Goal: Task Accomplishment & Management: Use online tool/utility

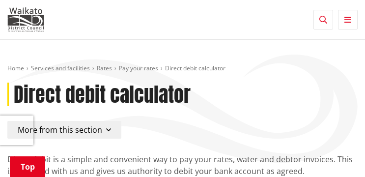
scroll to position [246, 0]
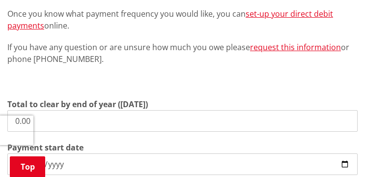
drag, startPoint x: 105, startPoint y: 120, endPoint x: 24, endPoint y: 97, distance: 84.3
click at [19, 105] on div "Total to clear by end of year ([DATE]) 0.00" at bounding box center [182, 114] width 351 height 33
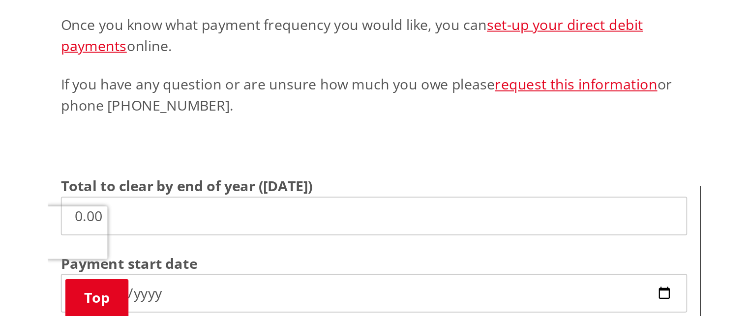
scroll to position [234, 0]
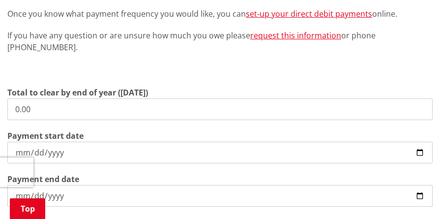
click at [95, 98] on input "0.00" at bounding box center [219, 109] width 425 height 22
drag, startPoint x: -48, startPoint y: 89, endPoint x: -132, endPoint y: 85, distance: 84.2
type input "4,681.38"
click at [365, 144] on input "[DATE]" at bounding box center [219, 153] width 425 height 22
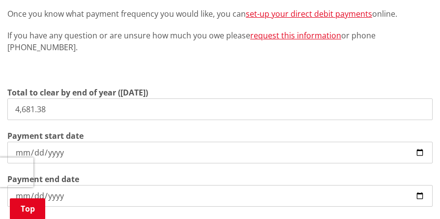
type input "[DATE]"
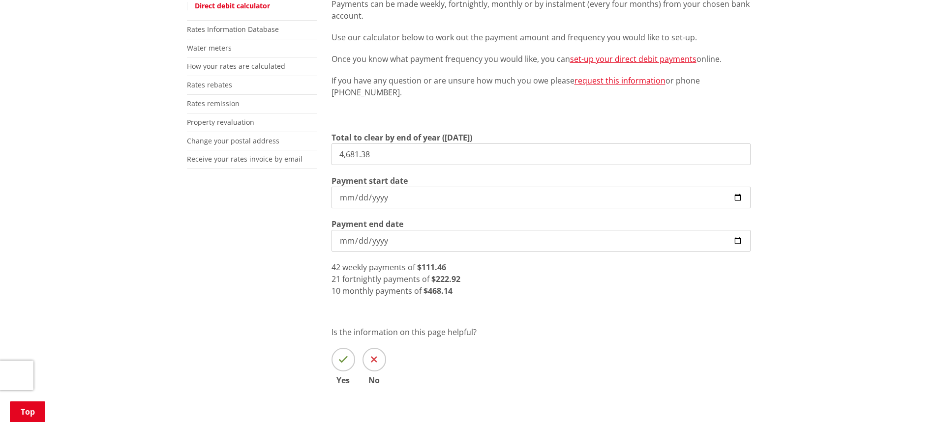
click at [365, 176] on div "10 monthly payments of $468.14" at bounding box center [540, 291] width 419 height 12
drag, startPoint x: 393, startPoint y: 246, endPoint x: 403, endPoint y: 245, distance: 9.8
click at [365, 176] on input "[DATE]" at bounding box center [540, 241] width 419 height 22
click at [365, 176] on div "10 monthly payments of $468.14" at bounding box center [540, 291] width 419 height 12
click at [365, 176] on div "42 weekly payments of $111.46" at bounding box center [540, 268] width 419 height 12
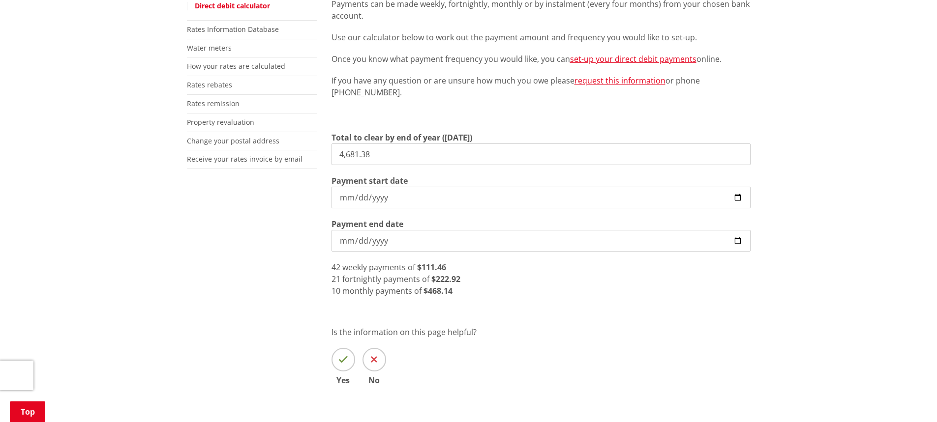
click at [365, 176] on input "[DATE]" at bounding box center [540, 198] width 419 height 22
click at [365, 176] on input "[DATE]" at bounding box center [540, 241] width 419 height 22
click at [365, 176] on div "Direct debit is a simple and convenient way to pay your rates, water and debtor…" at bounding box center [541, 189] width 434 height 449
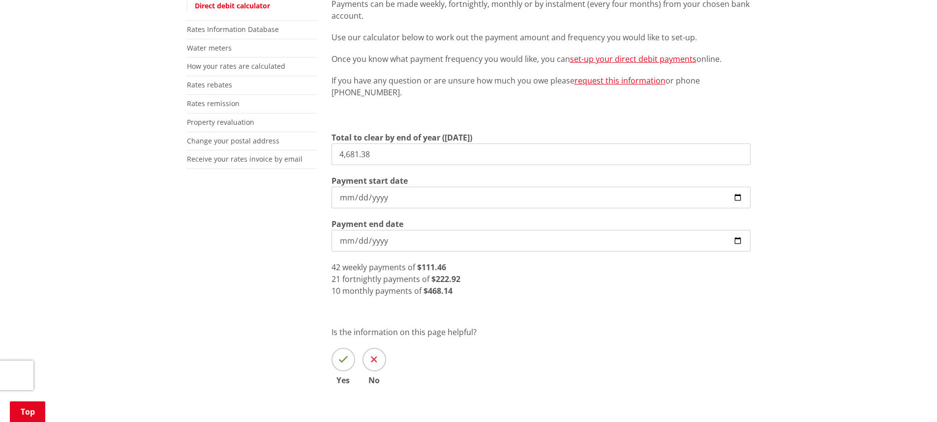
click at [365, 176] on div "10 monthly payments of $468.14" at bounding box center [540, 291] width 419 height 12
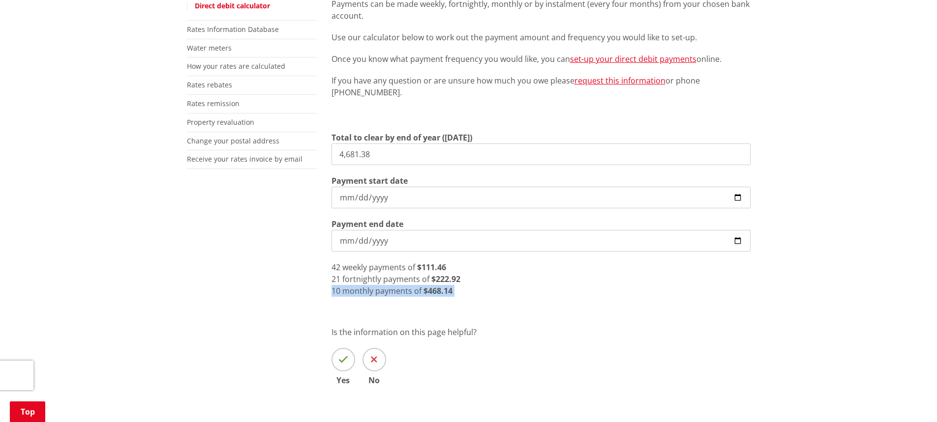
click at [365, 176] on div "10 monthly payments of $468.14" at bounding box center [540, 291] width 419 height 12
click at [365, 176] on div "21 fortnightly payments of $222.92" at bounding box center [540, 279] width 419 height 12
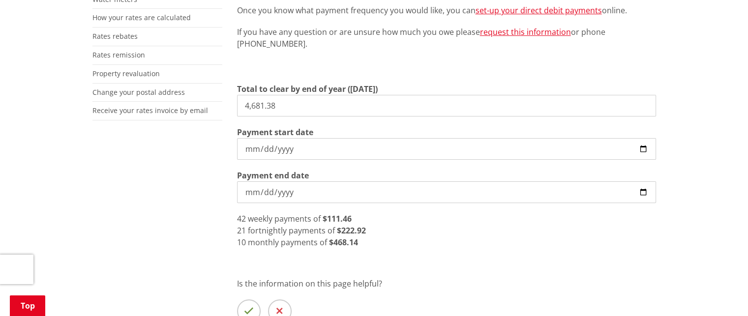
scroll to position [283, 0]
click at [295, 101] on input "4,681.38" at bounding box center [446, 105] width 419 height 22
click at [365, 86] on div "Total to clear by end of year ([DATE]) 4,681.38" at bounding box center [446, 99] width 419 height 33
drag, startPoint x: 293, startPoint y: 98, endPoint x: 121, endPoint y: 82, distance: 171.8
click at [125, 82] on div "More from this section Rates Pay your rates Direct debit calculator Rates Infor…" at bounding box center [374, 139] width 578 height 449
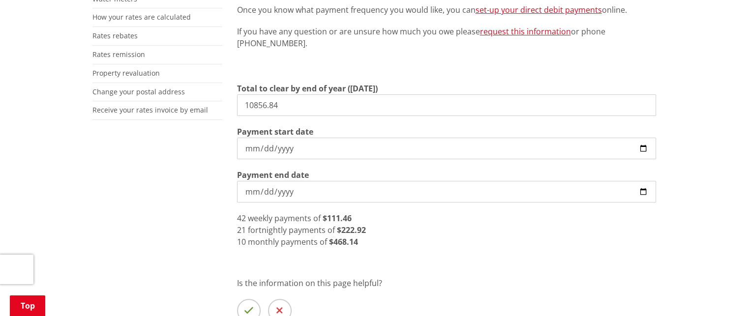
type input "10,856.84"
click at [281, 176] on input "[DATE]" at bounding box center [446, 192] width 419 height 22
type input "[DATE]"
drag, startPoint x: 462, startPoint y: 228, endPoint x: 473, endPoint y: 231, distance: 11.7
click at [365, 176] on div "47 fortnightly payments of $231.00" at bounding box center [446, 230] width 419 height 12
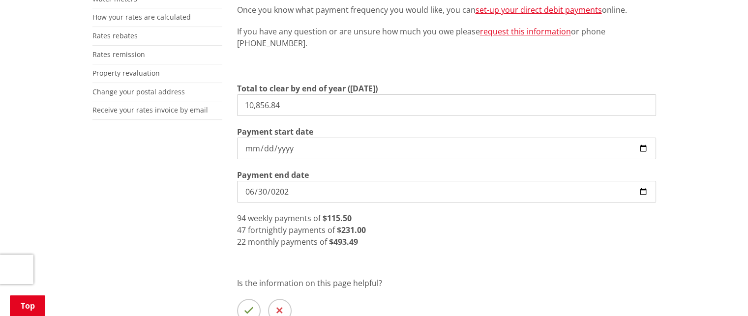
click at [365, 176] on p "Is the information on this page helpful?" at bounding box center [446, 283] width 419 height 12
click at [365, 152] on input "[DATE]" at bounding box center [446, 149] width 419 height 22
type input "[DATE]"
click at [365, 176] on div "Direct debit is a simple and convenient way to pay your rates, water and debtor…" at bounding box center [447, 139] width 434 height 449
click at [365, 176] on p "Is the information on this page helpful?" at bounding box center [446, 283] width 419 height 12
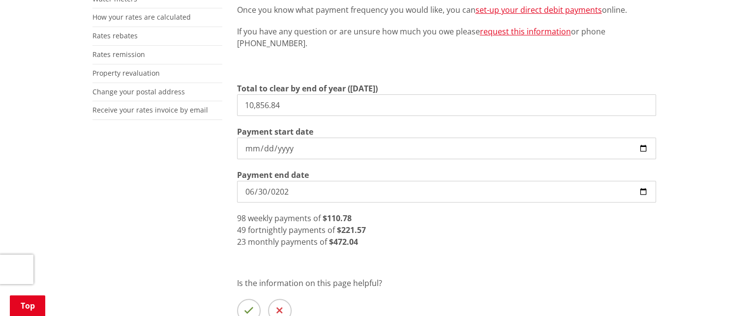
drag, startPoint x: 410, startPoint y: 69, endPoint x: 409, endPoint y: 76, distance: 6.9
click at [365, 72] on p at bounding box center [446, 66] width 419 height 14
click at [365, 176] on div "Direct debit is a simple and convenient way to pay your rates, water and debtor…" at bounding box center [447, 139] width 434 height 449
click at [365, 65] on div "Home Services and facilities Rates Pay your rates Direct debit calculator Direc…" at bounding box center [374, 109] width 748 height 589
click at [365, 176] on p "Is the information on this page helpful?" at bounding box center [446, 283] width 419 height 12
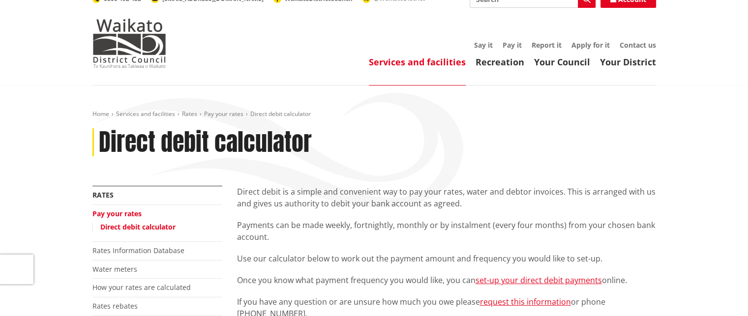
scroll to position [0, 0]
